Goal: Information Seeking & Learning: Learn about a topic

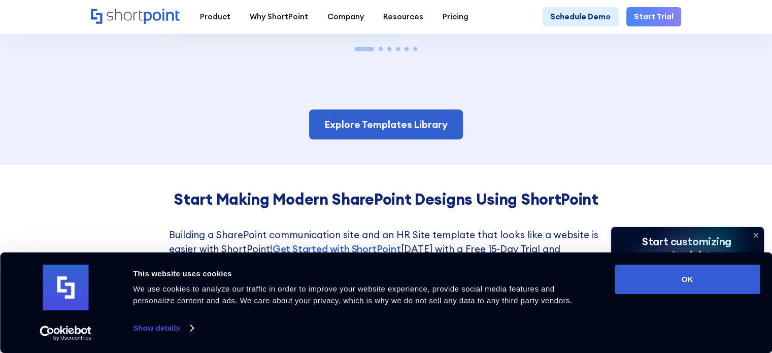
scroll to position [1726, 0]
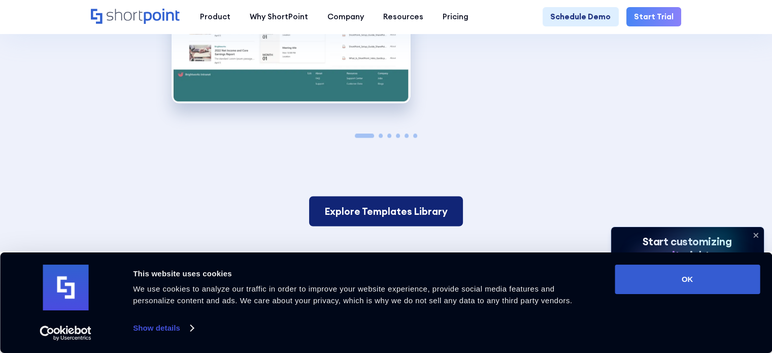
click at [371, 226] on link "Explore Templates Library" at bounding box center [386, 211] width 154 height 30
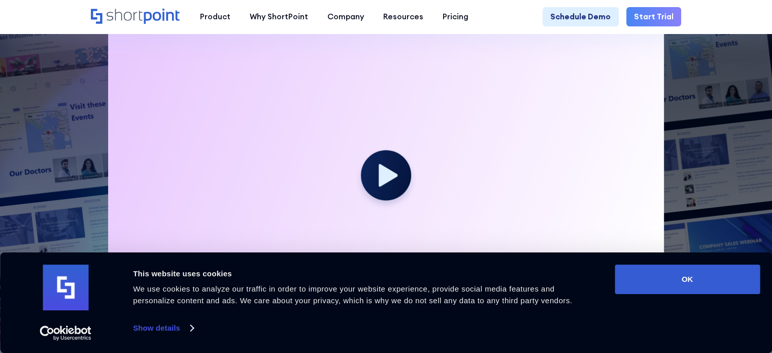
scroll to position [304, 0]
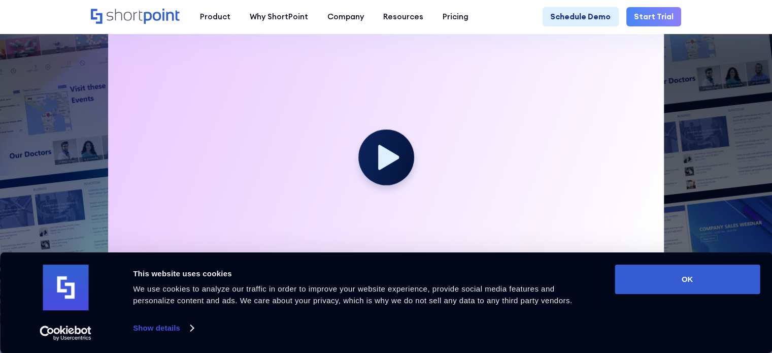
click at [387, 163] on icon at bounding box center [388, 157] width 21 height 25
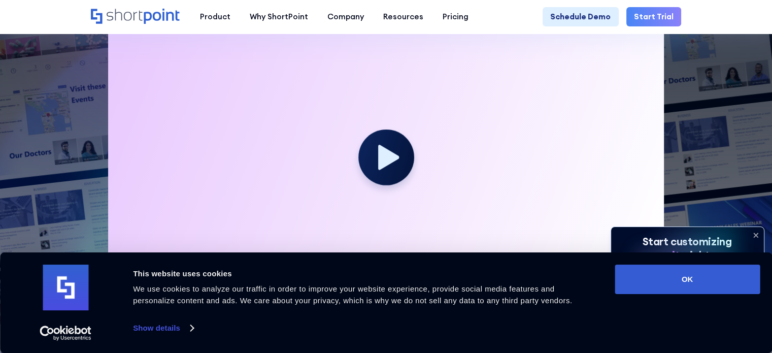
click at [386, 166] on icon at bounding box center [388, 157] width 21 height 25
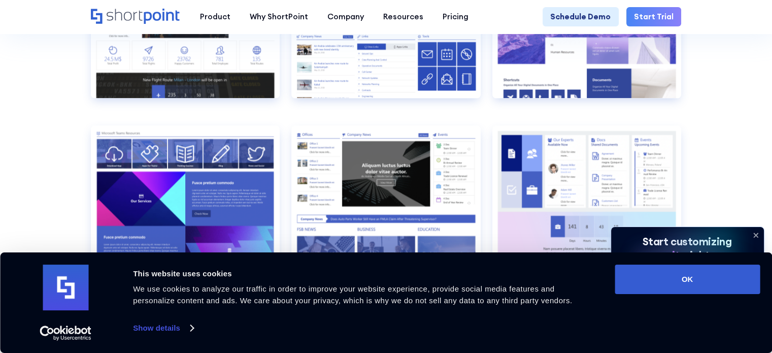
scroll to position [1247, 0]
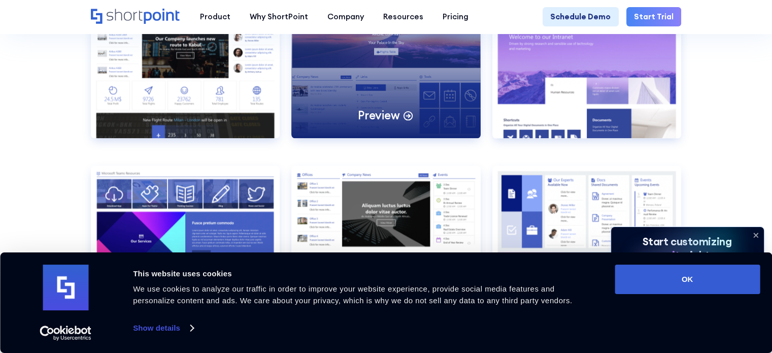
click at [401, 113] on div "Preview" at bounding box center [385, 70] width 189 height 135
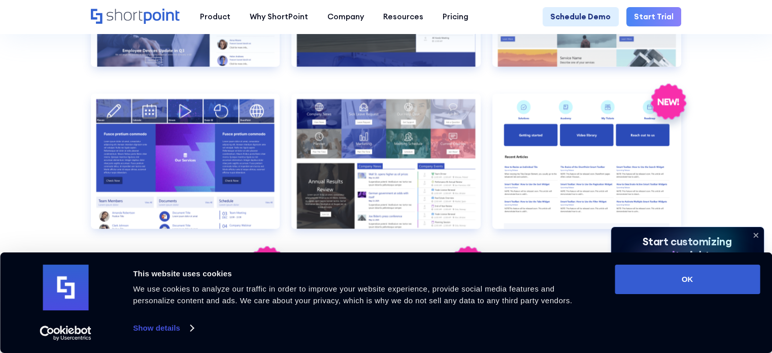
scroll to position [1997, 0]
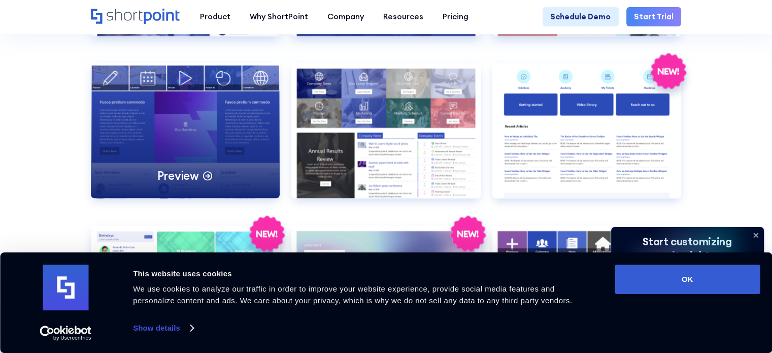
click at [151, 117] on div "Preview" at bounding box center [185, 130] width 189 height 135
